Goal: Task Accomplishment & Management: Use online tool/utility

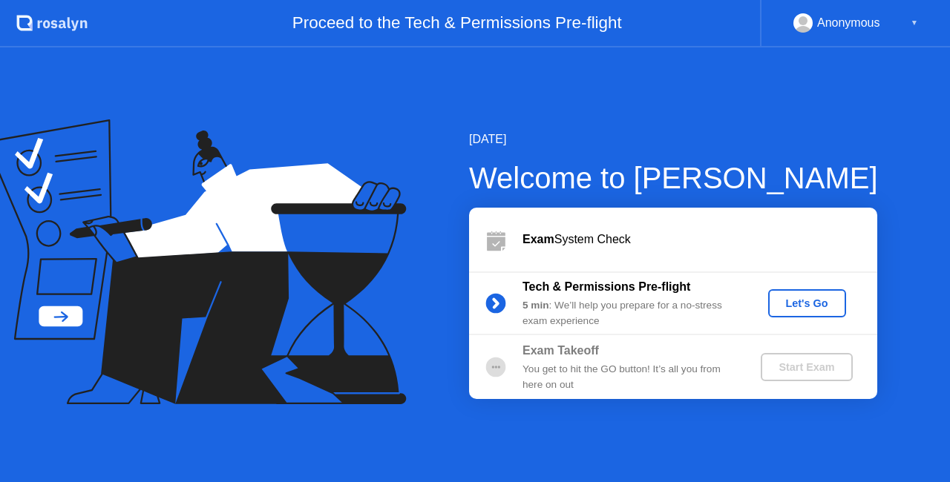
click at [815, 306] on div "Let's Go" at bounding box center [807, 304] width 66 height 12
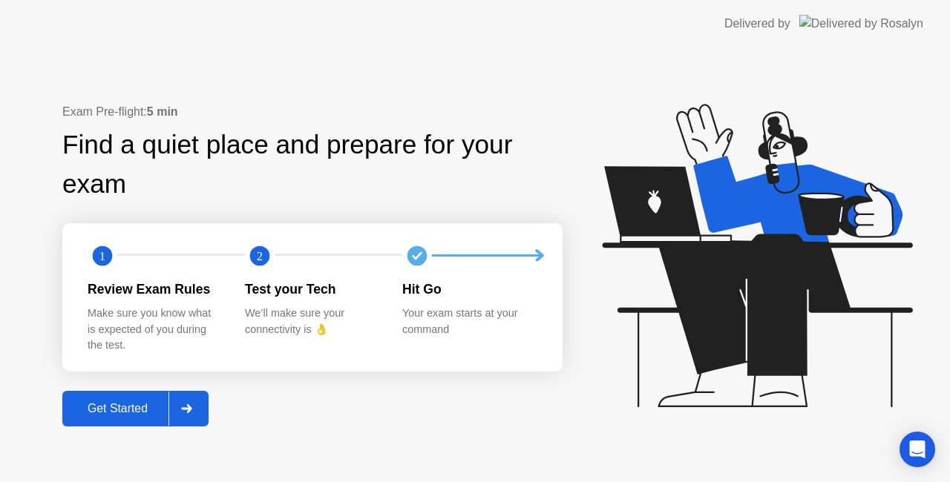
click at [197, 404] on div at bounding box center [186, 409] width 36 height 34
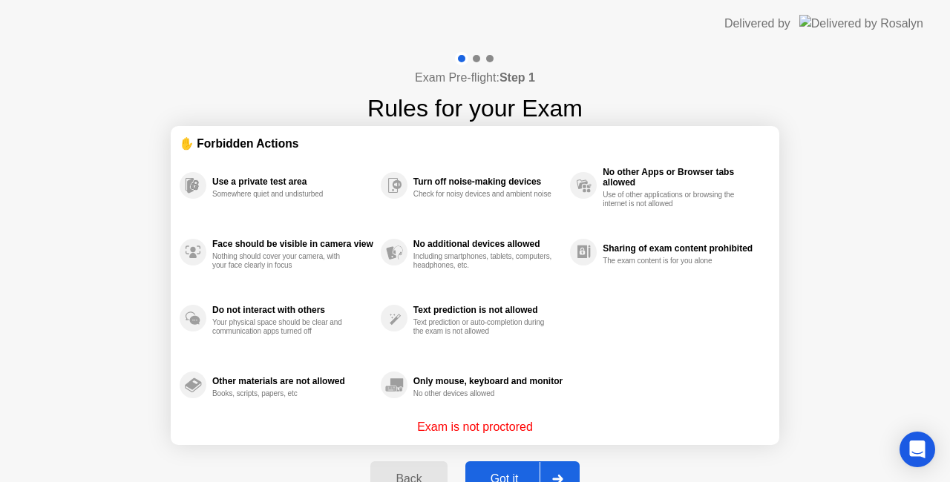
click at [510, 469] on button "Got it" at bounding box center [522, 480] width 114 height 36
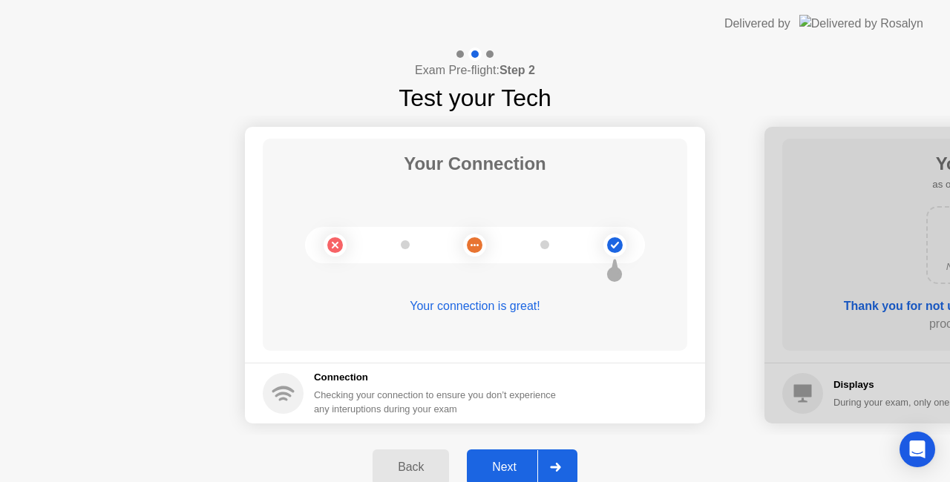
click at [520, 463] on div "Next" at bounding box center [504, 467] width 66 height 13
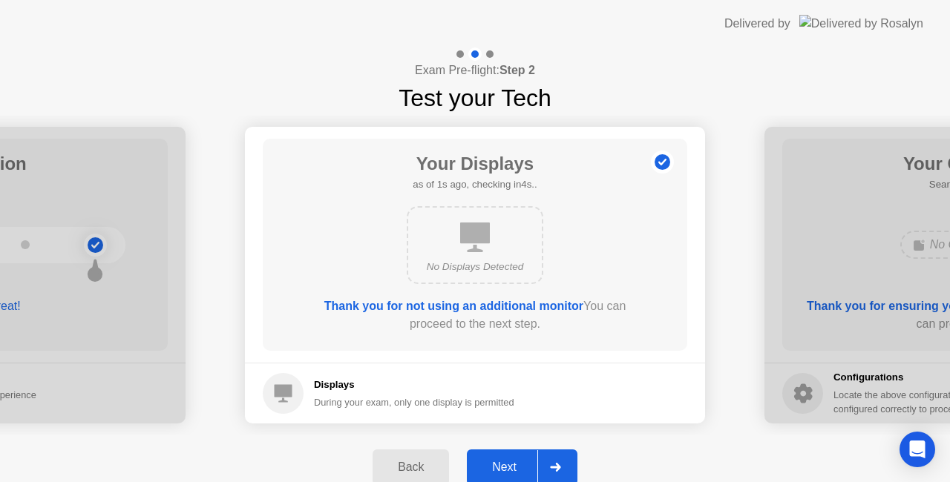
click at [520, 463] on div "Next" at bounding box center [504, 467] width 66 height 13
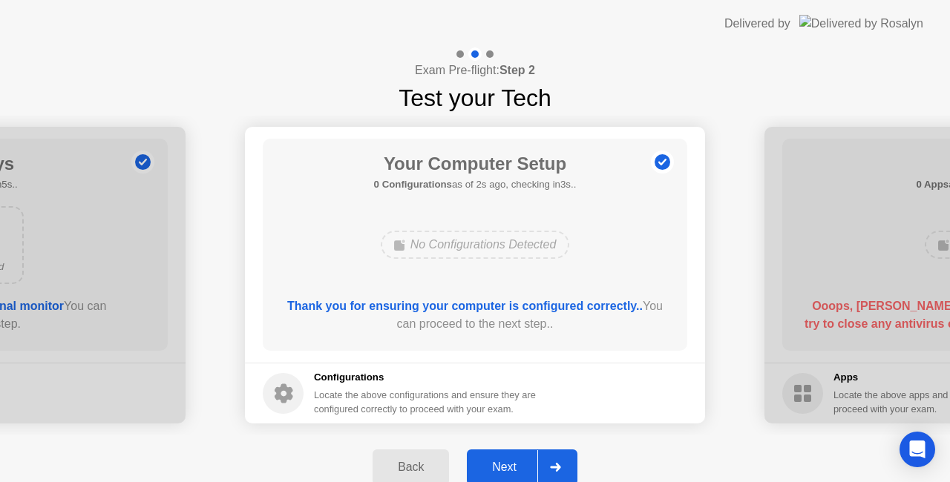
click at [520, 463] on div "Next" at bounding box center [504, 467] width 66 height 13
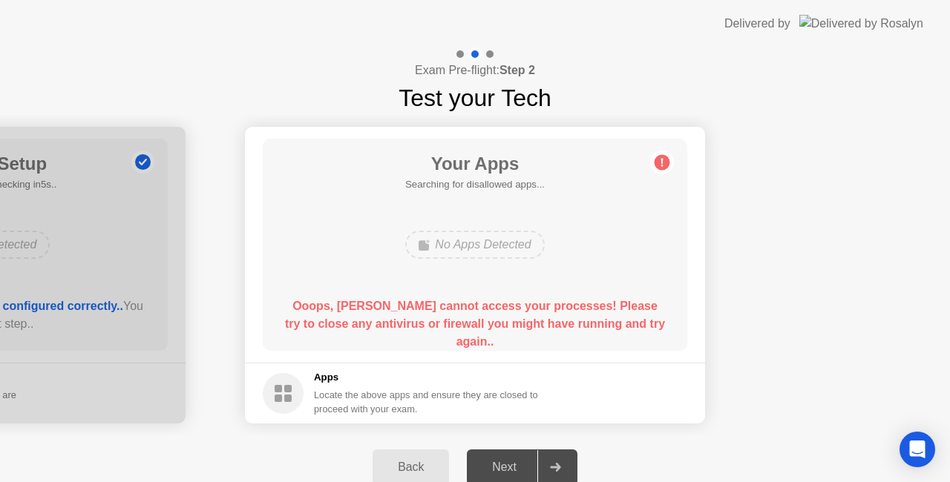
click at [396, 469] on div "Back" at bounding box center [411, 467] width 68 height 13
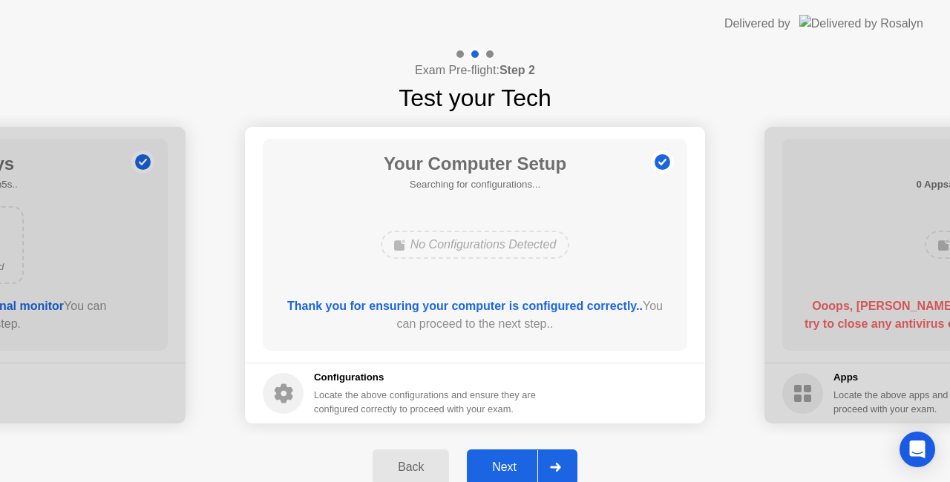
click at [526, 462] on div "Next" at bounding box center [504, 467] width 66 height 13
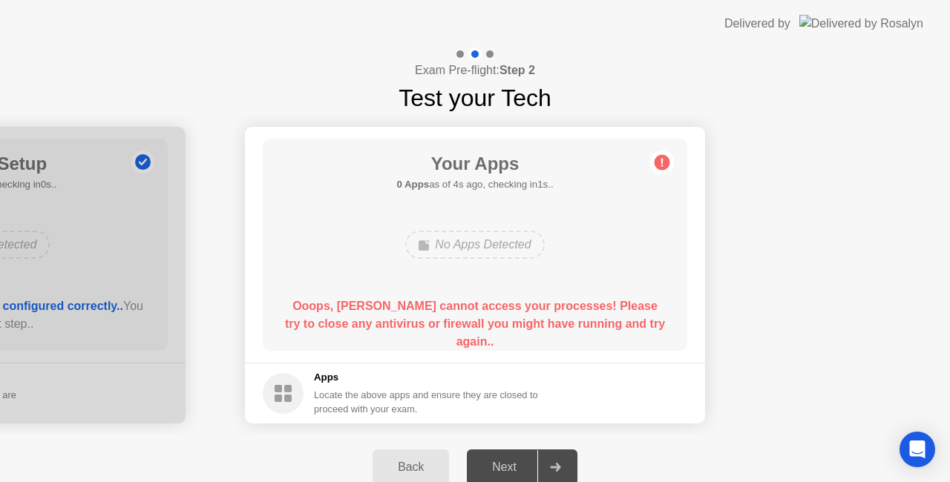
click at [472, 249] on div "No Apps Detected" at bounding box center [474, 245] width 139 height 28
click at [922, 454] on icon "Open Intercom Messenger" at bounding box center [917, 449] width 17 height 19
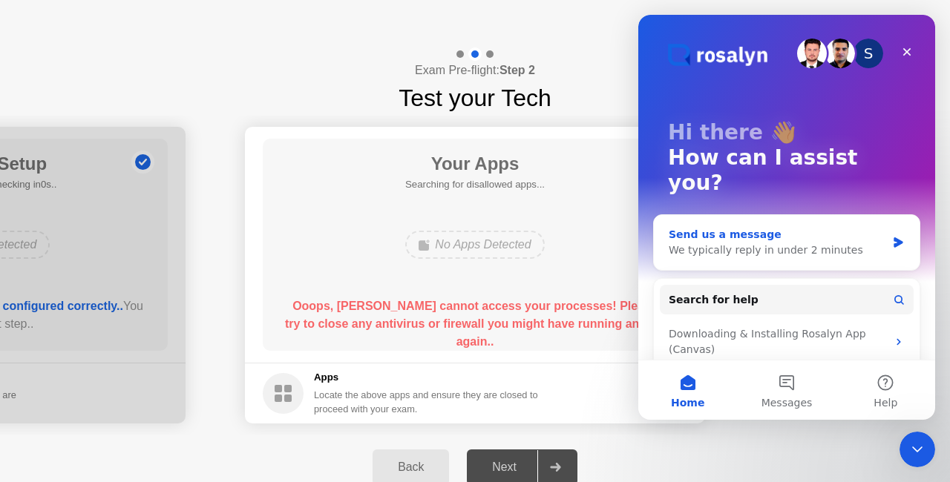
click at [793, 243] on div "We typically reply in under 2 minutes" at bounding box center [777, 251] width 217 height 16
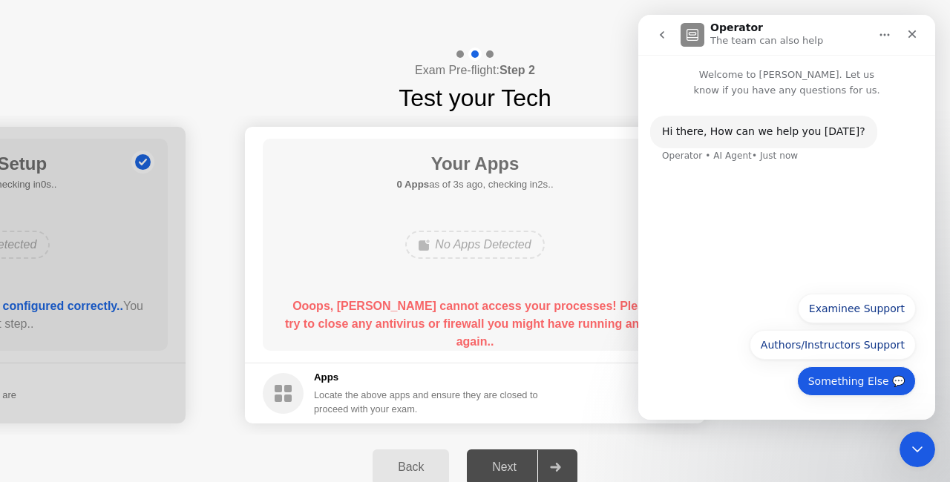
click at [902, 387] on button "Something Else 💬" at bounding box center [856, 382] width 119 height 30
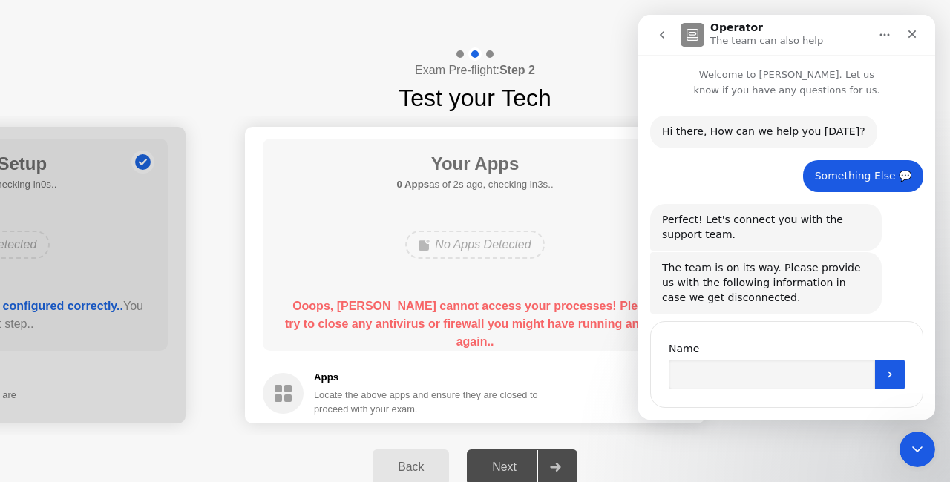
scroll to position [27, 0]
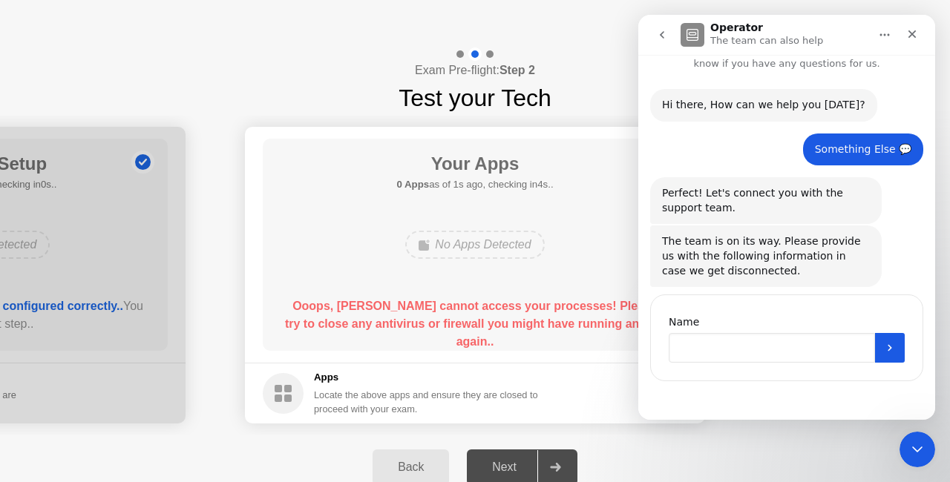
click at [751, 346] on input "Name" at bounding box center [772, 348] width 206 height 30
type input "******"
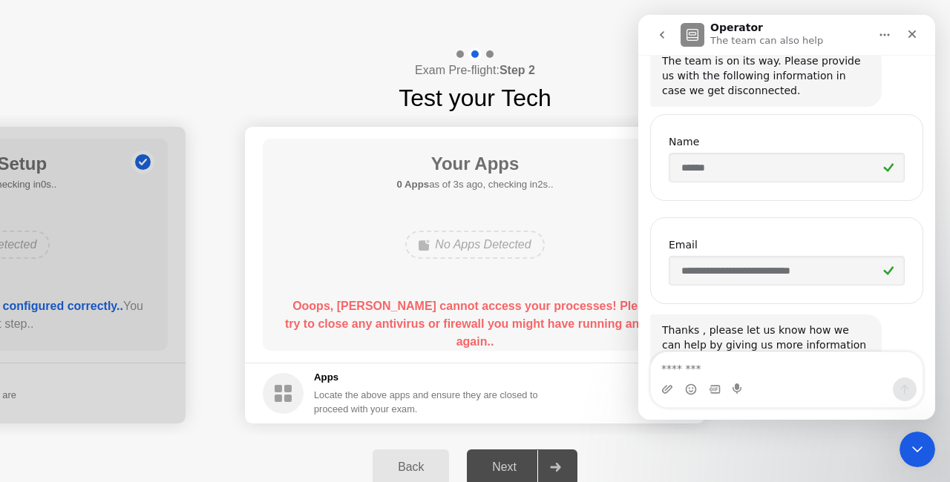
scroll to position [260, 0]
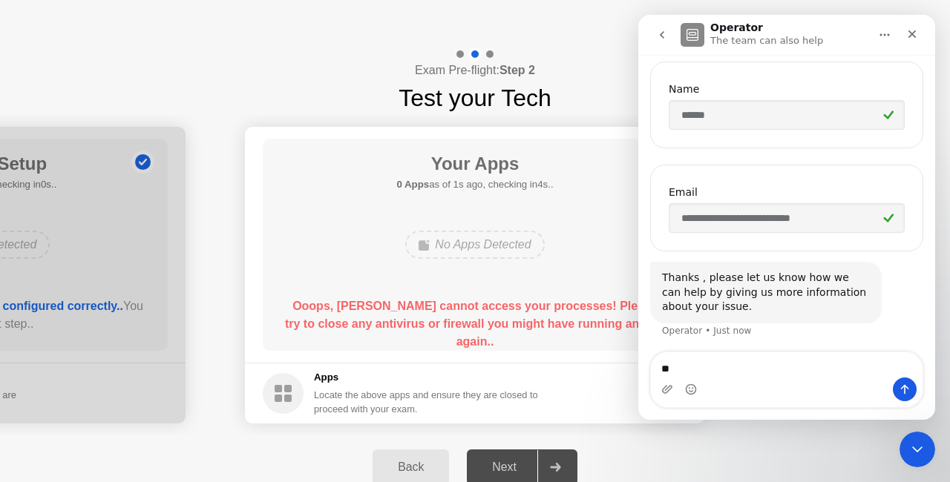
type textarea "*"
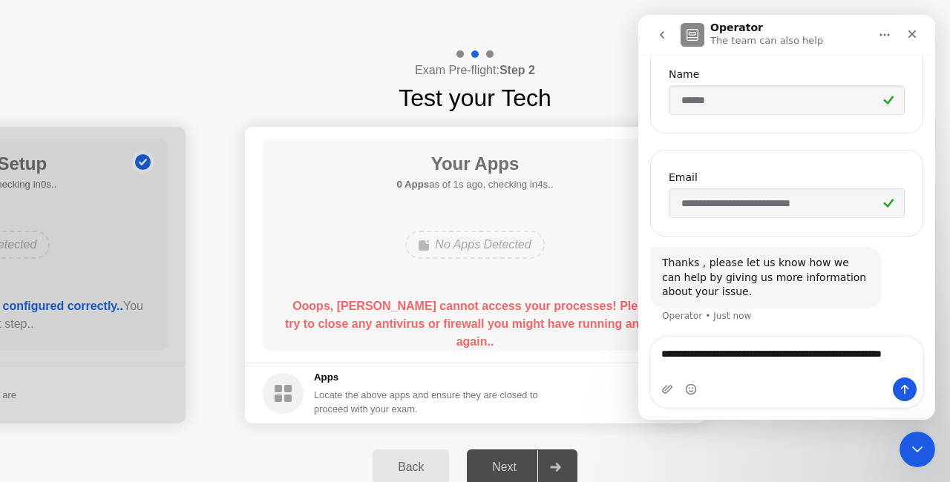
type textarea "**********"
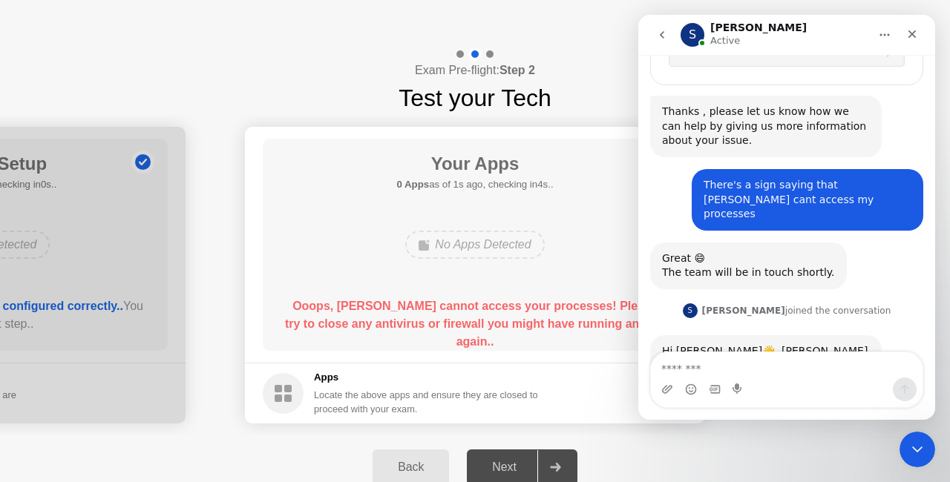
scroll to position [471, 0]
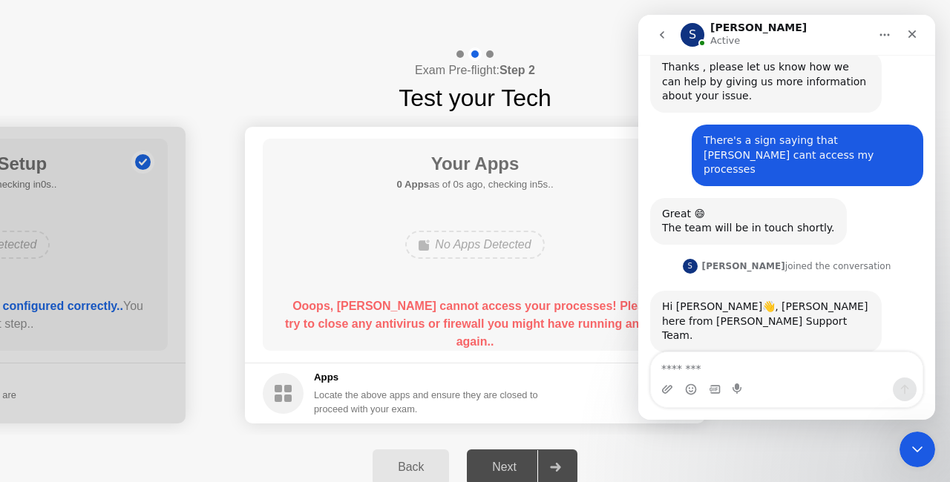
click at [923, 88] on div "**********" at bounding box center [786, 6] width 297 height 758
click at [770, 376] on textarea "Message…" at bounding box center [787, 365] width 272 height 25
click at [895, 274] on div "S [PERSON_NAME] joined the conversation 3:53 pm" at bounding box center [786, 274] width 273 height 34
click at [649, 463] on div "Back Next" at bounding box center [475, 467] width 950 height 65
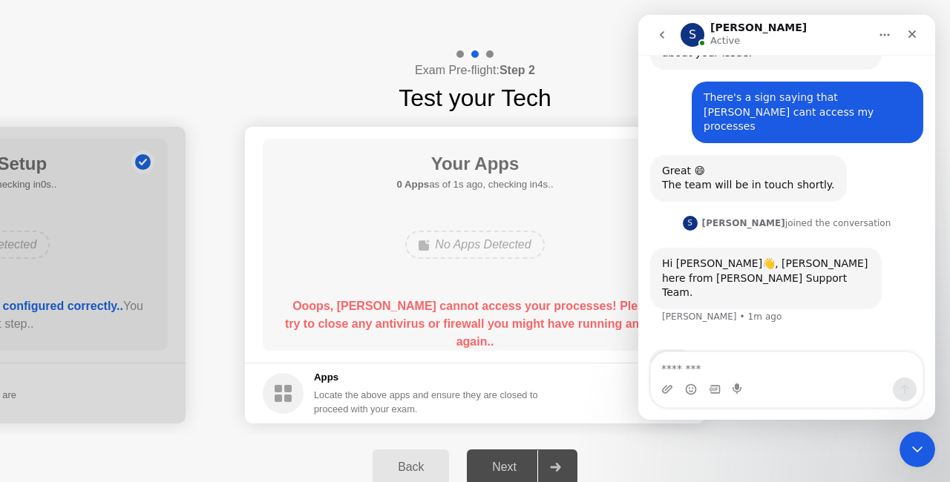
scroll to position [528, 0]
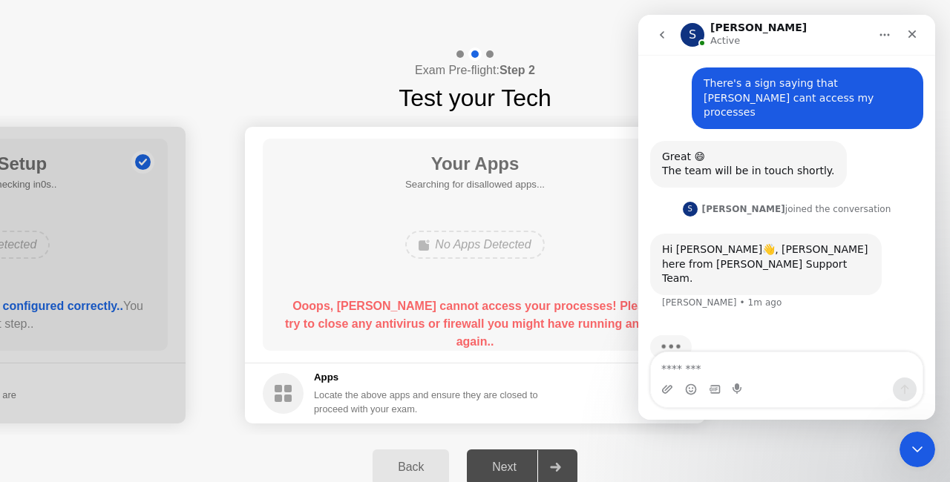
drag, startPoint x: 221, startPoint y: 0, endPoint x: 859, endPoint y: 13, distance: 637.7
click at [859, 13] on div "Delivered by" at bounding box center [823, 24] width 199 height 48
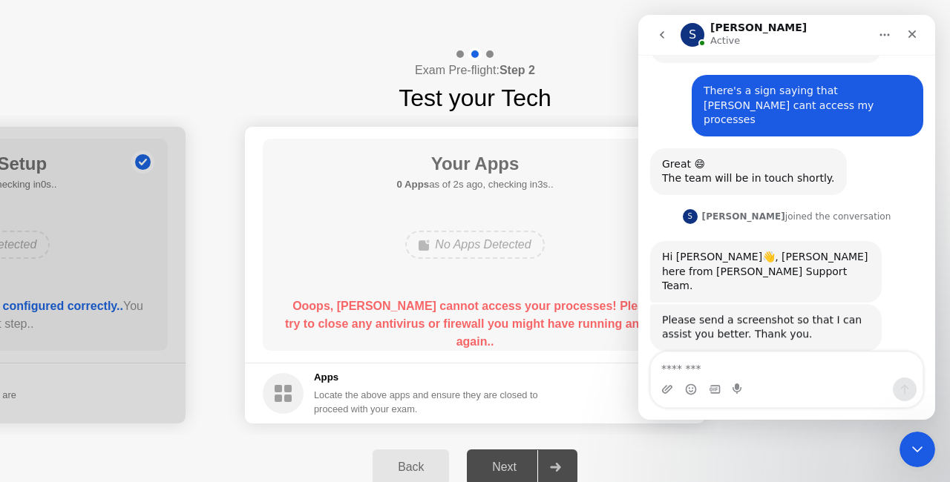
scroll to position [520, 0]
drag, startPoint x: 1574, startPoint y: 194, endPoint x: 913, endPoint y: 183, distance: 660.7
click at [913, 183] on div "Great 😄 The team will be in touch shortly. Operator • AI Agent • 2m ago" at bounding box center [786, 178] width 273 height 59
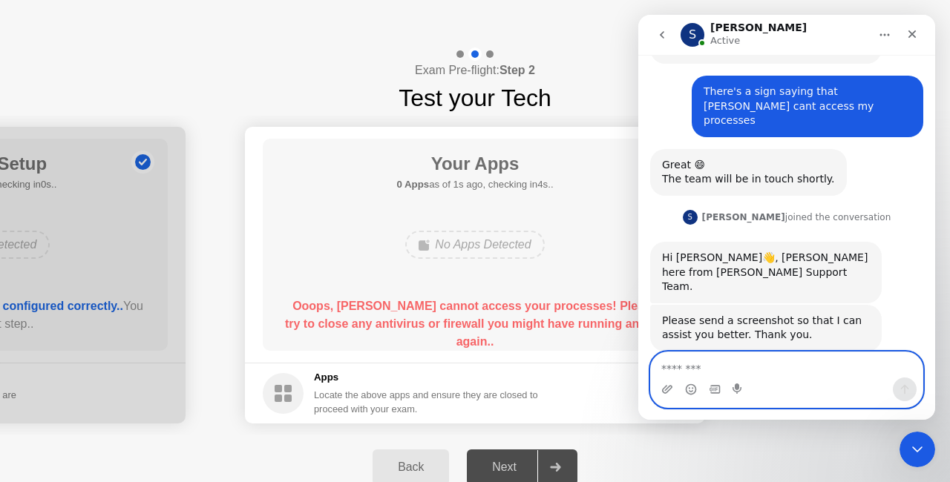
click at [745, 364] on textarea "Message…" at bounding box center [787, 365] width 272 height 25
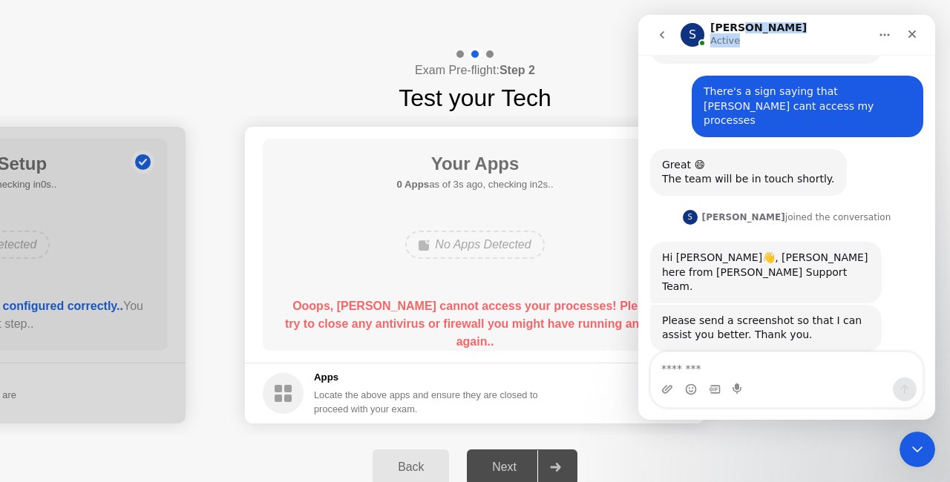
drag, startPoint x: 803, startPoint y: 33, endPoint x: 862, endPoint y: 51, distance: 61.5
click at [862, 51] on nav "S [PERSON_NAME] Active" at bounding box center [786, 35] width 297 height 40
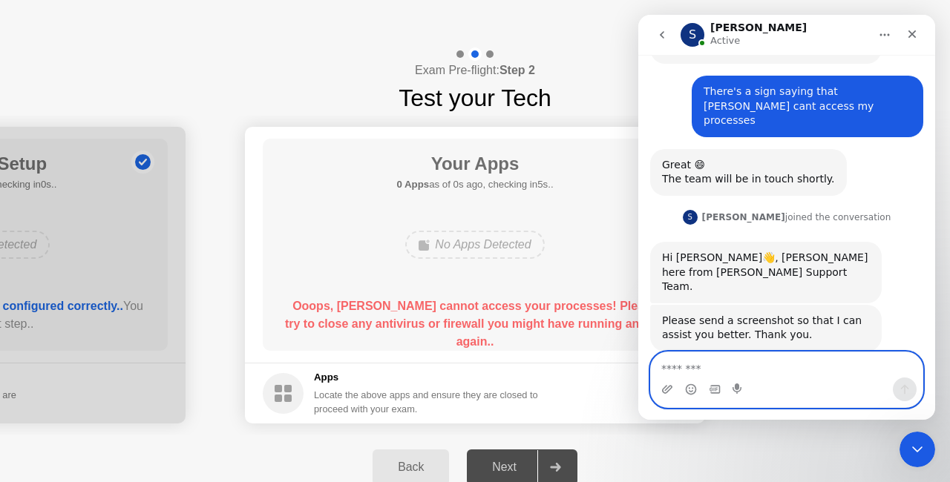
click at [724, 372] on textarea "Message…" at bounding box center [787, 365] width 272 height 25
paste textarea "**********"
type textarea "**********"
drag, startPoint x: 747, startPoint y: 367, endPoint x: 655, endPoint y: 368, distance: 92.1
click at [655, 368] on textarea "**********" at bounding box center [787, 365] width 272 height 25
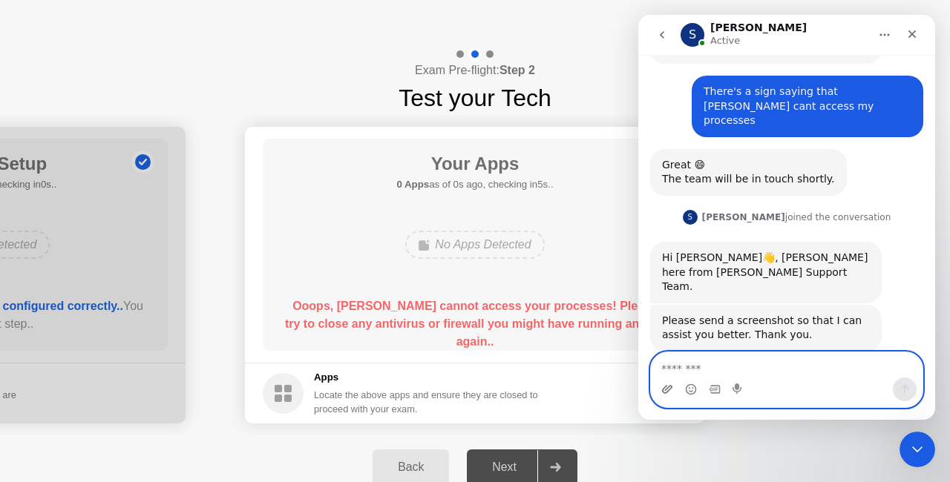
click at [670, 390] on icon "Upload attachment" at bounding box center [667, 390] width 12 height 12
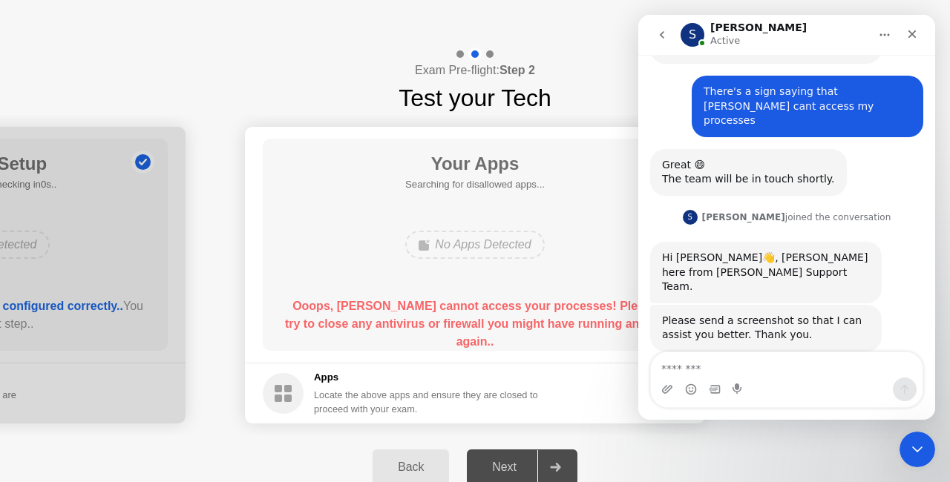
click at [633, 453] on div "Back Next" at bounding box center [475, 467] width 950 height 65
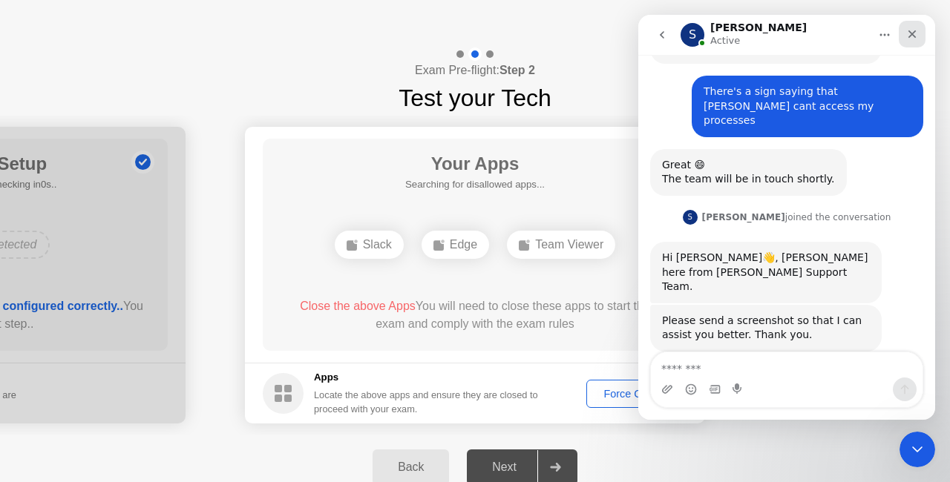
click at [917, 39] on icon "Close" at bounding box center [912, 34] width 12 height 12
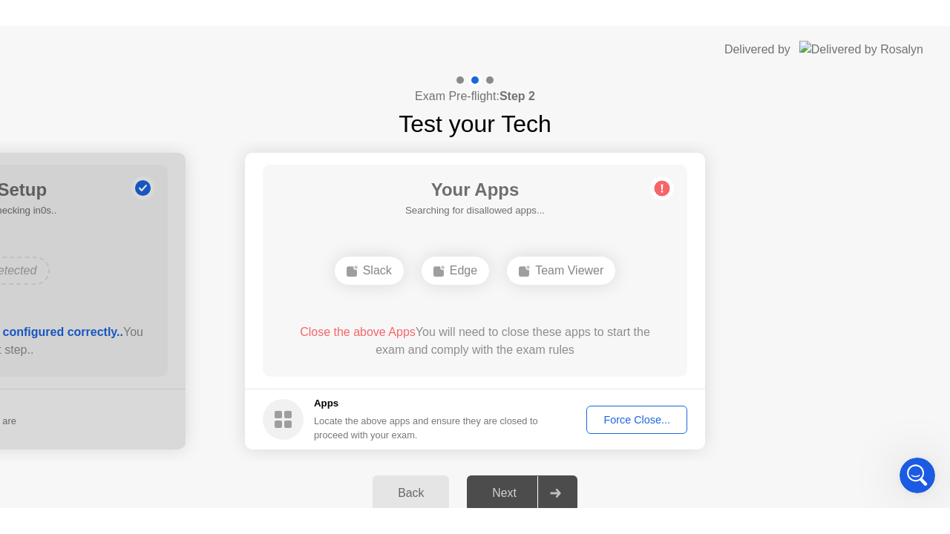
scroll to position [401, 0]
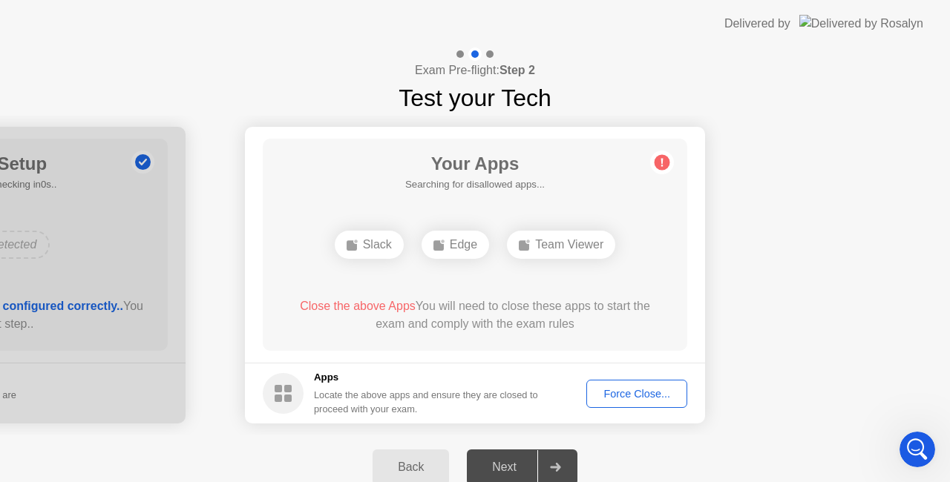
click at [660, 393] on div "Force Close..." at bounding box center [637, 394] width 91 height 12
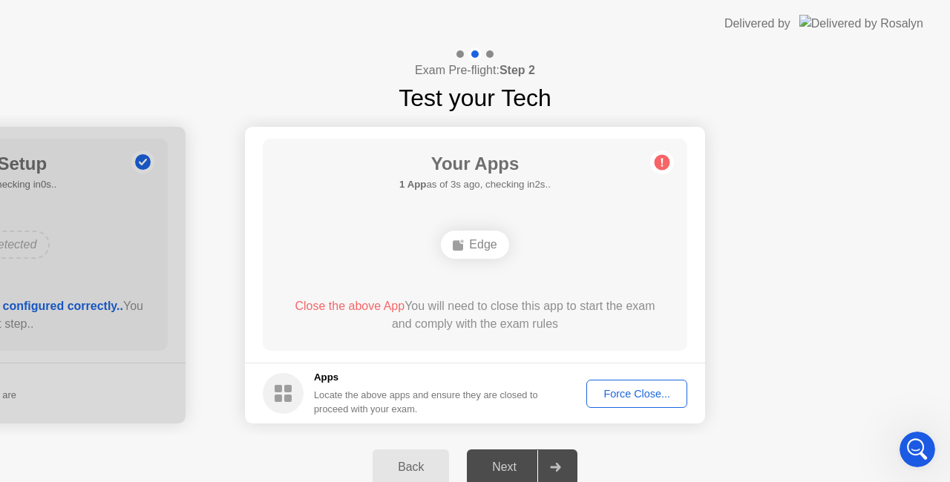
click at [634, 393] on div "Force Close..." at bounding box center [637, 394] width 91 height 12
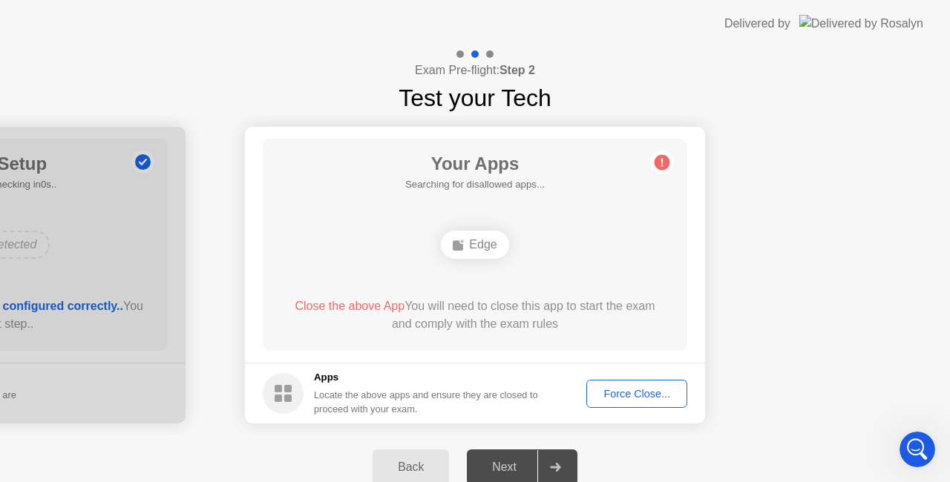
click at [739, 448] on div "Back Next" at bounding box center [475, 467] width 950 height 65
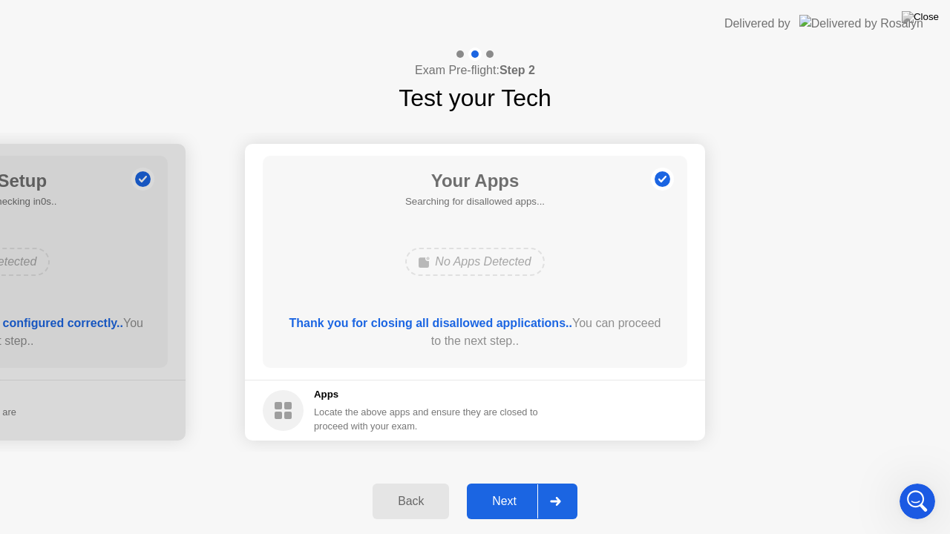
click at [517, 482] on div "Next" at bounding box center [504, 501] width 66 height 13
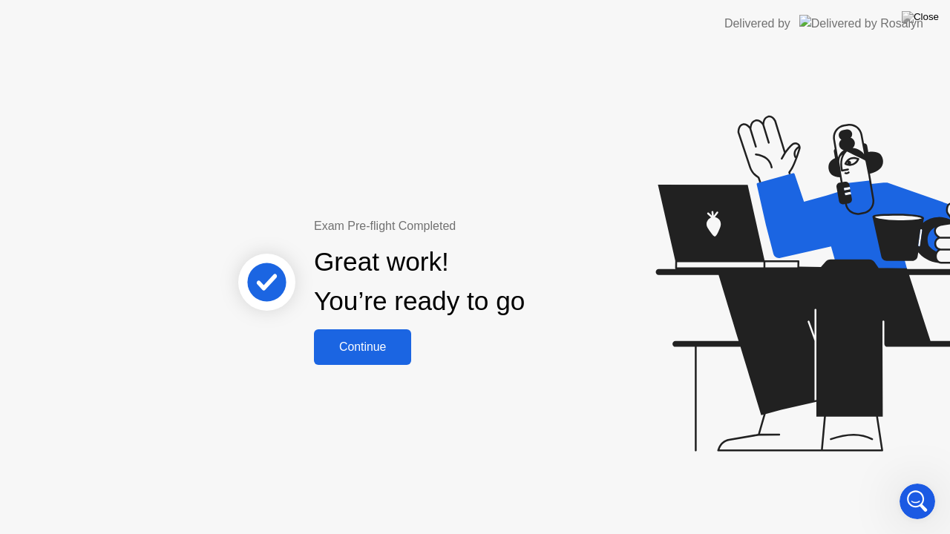
click at [387, 350] on div "Continue" at bounding box center [362, 347] width 88 height 13
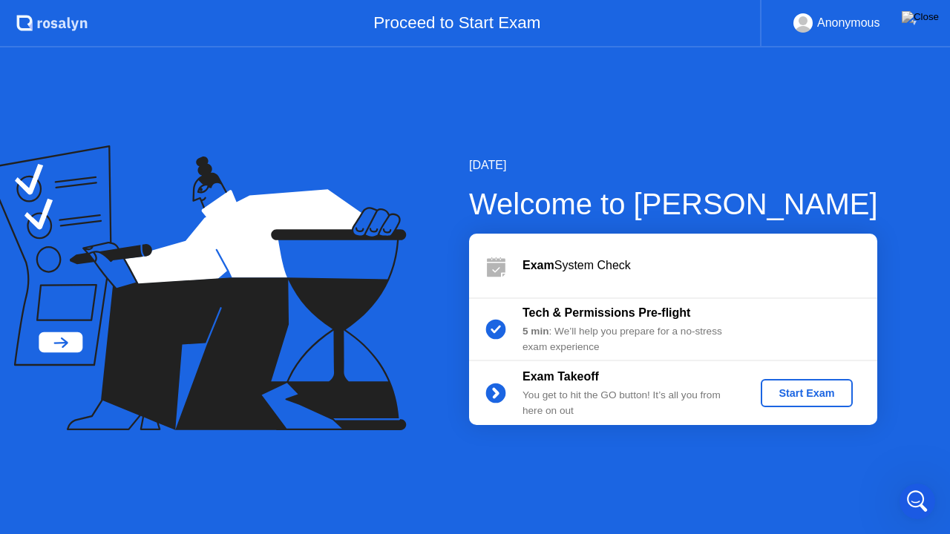
click at [815, 394] on div "Start Exam" at bounding box center [806, 393] width 79 height 12
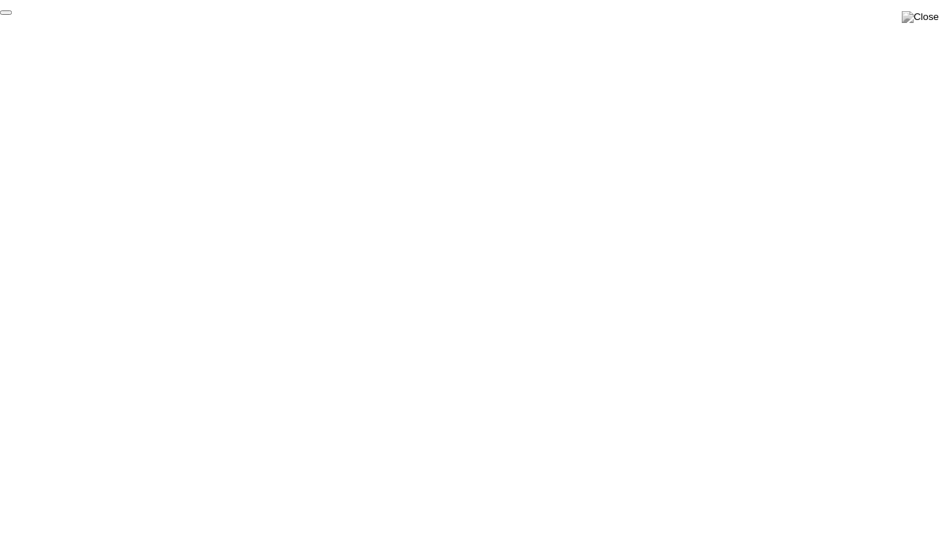
click at [12, 15] on button "End Proctoring Session" at bounding box center [6, 12] width 12 height 4
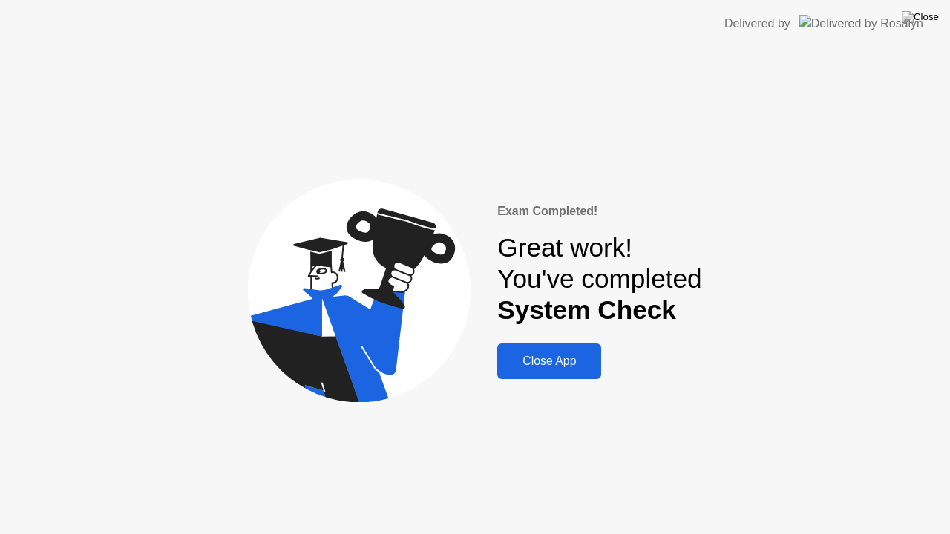
click at [558, 364] on div "Close App" at bounding box center [549, 361] width 95 height 13
